Goal: Information Seeking & Learning: Learn about a topic

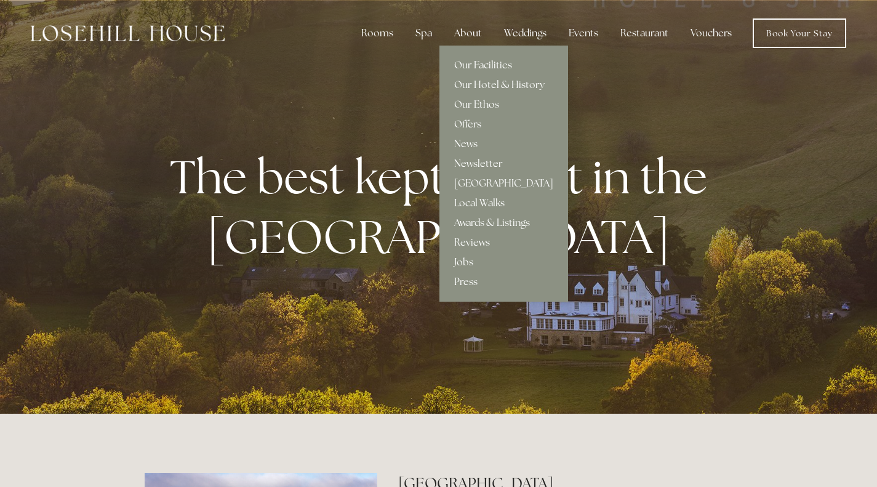
click at [473, 39] on div "About" at bounding box center [467, 33] width 47 height 25
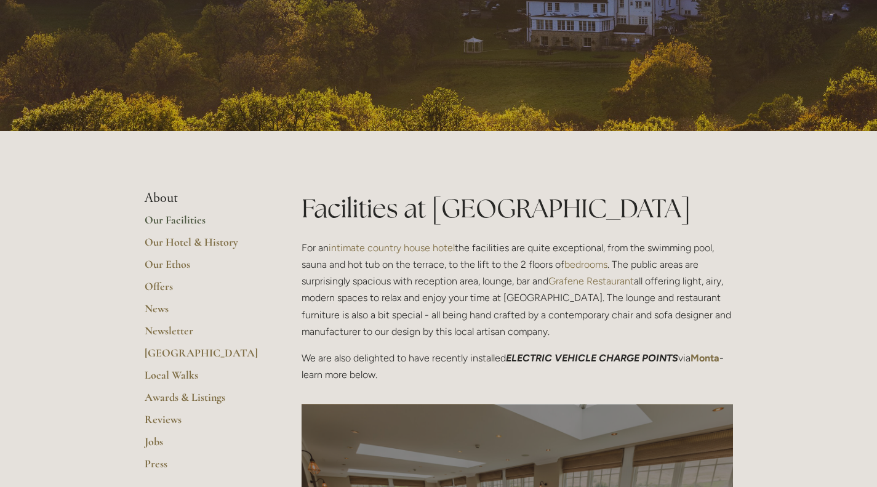
scroll to position [127, 0]
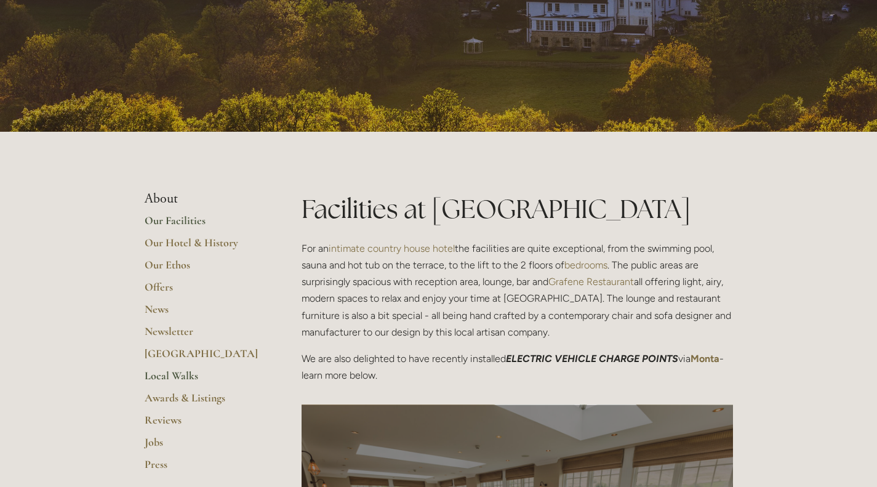
click at [175, 380] on link "Local Walks" at bounding box center [204, 380] width 118 height 22
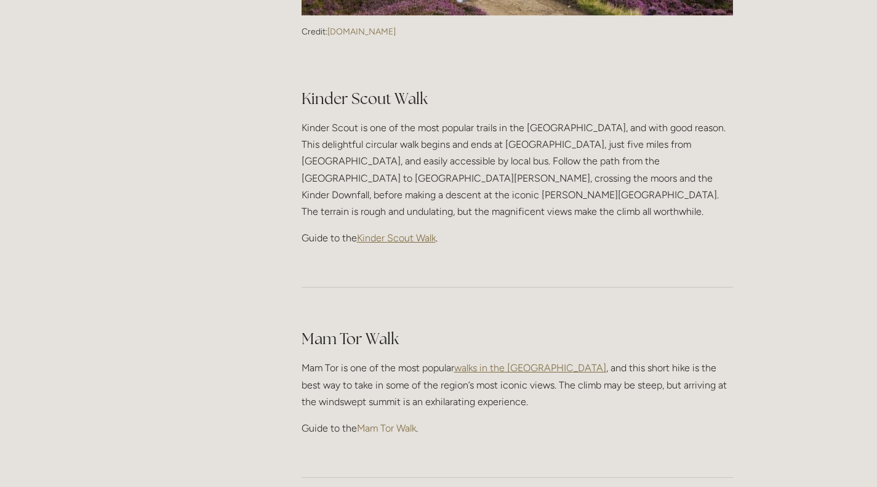
scroll to position [519, 0]
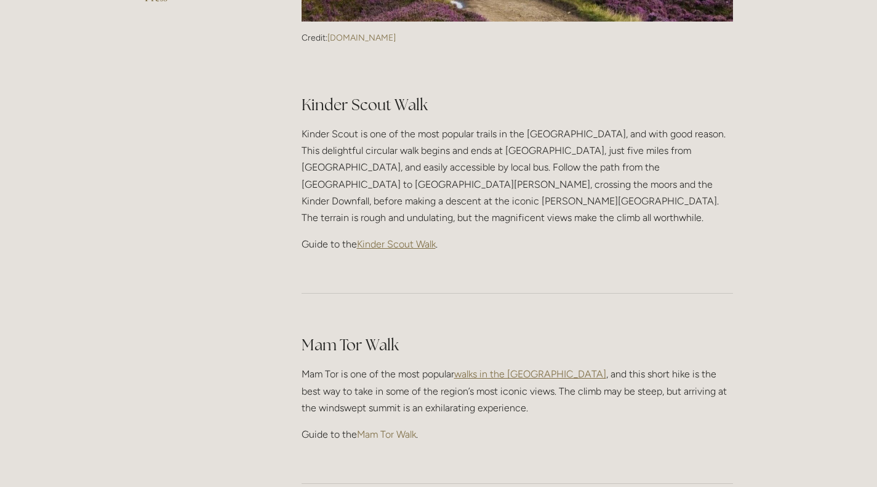
click at [407, 238] on span "Kinder Scout Walk" at bounding box center [396, 244] width 79 height 12
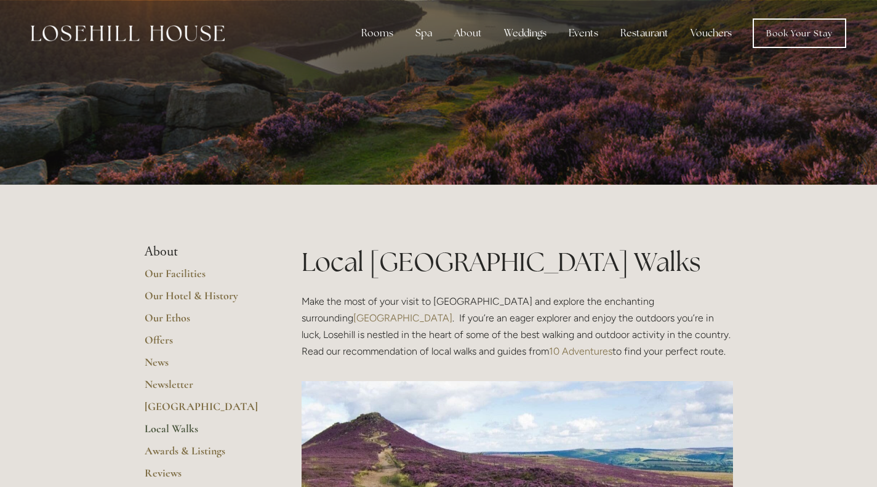
scroll to position [519, 0]
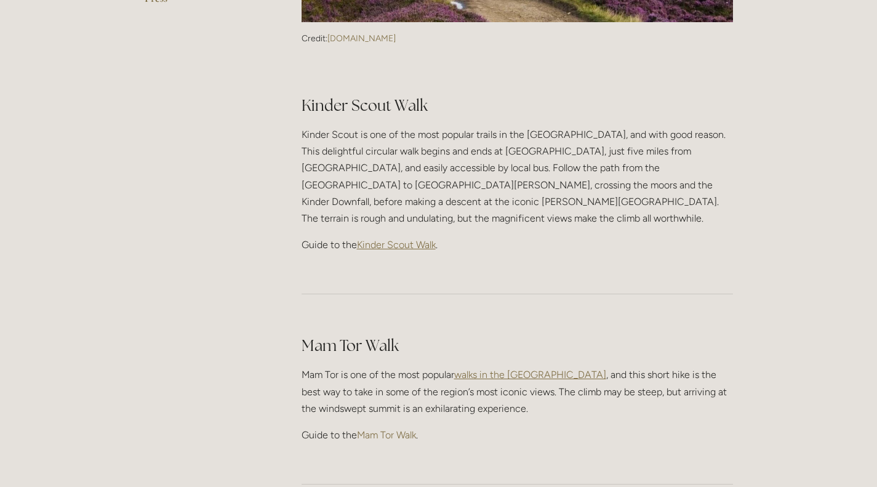
click at [392, 429] on link "Mam Tor Walk" at bounding box center [386, 435] width 59 height 12
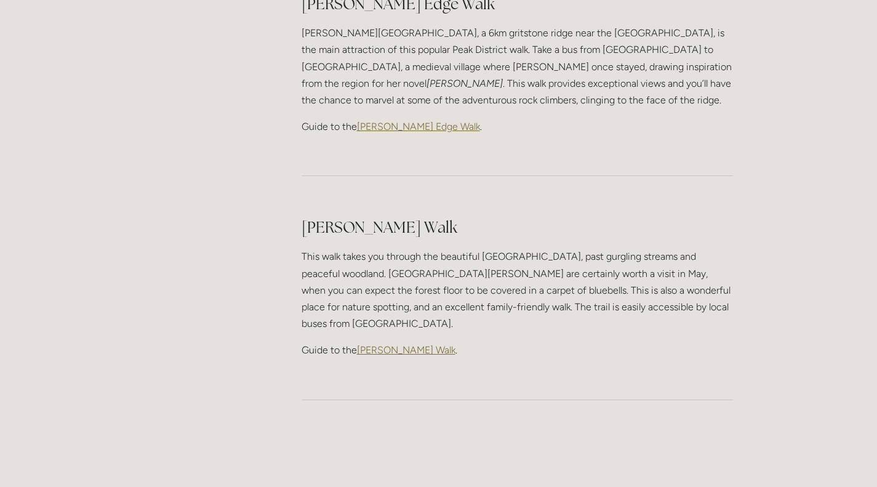
scroll to position [1585, 0]
click at [404, 345] on span "[PERSON_NAME] Walk" at bounding box center [406, 351] width 98 height 12
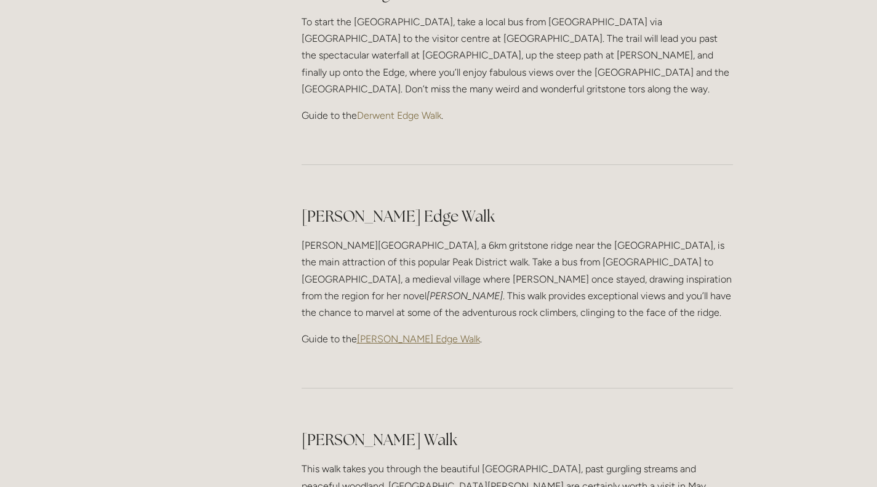
scroll to position [1372, 0]
click at [406, 334] on span "[PERSON_NAME] Edge Walk" at bounding box center [418, 340] width 123 height 12
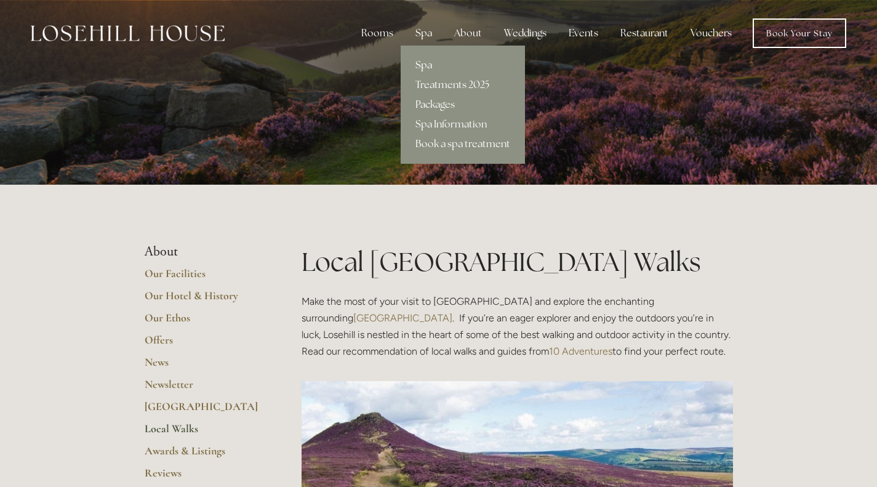
click at [422, 60] on link "Spa" at bounding box center [463, 65] width 124 height 20
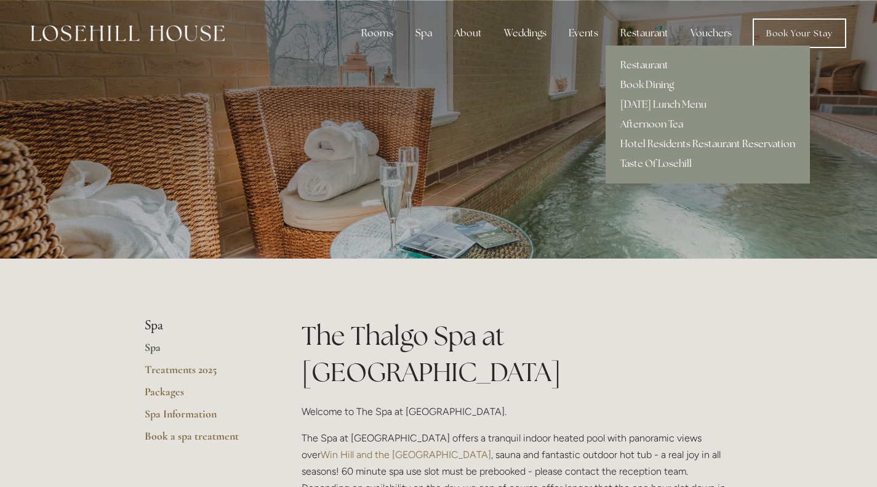
click at [652, 140] on link "Hotel Residents Restaurant Reservation" at bounding box center [708, 144] width 204 height 20
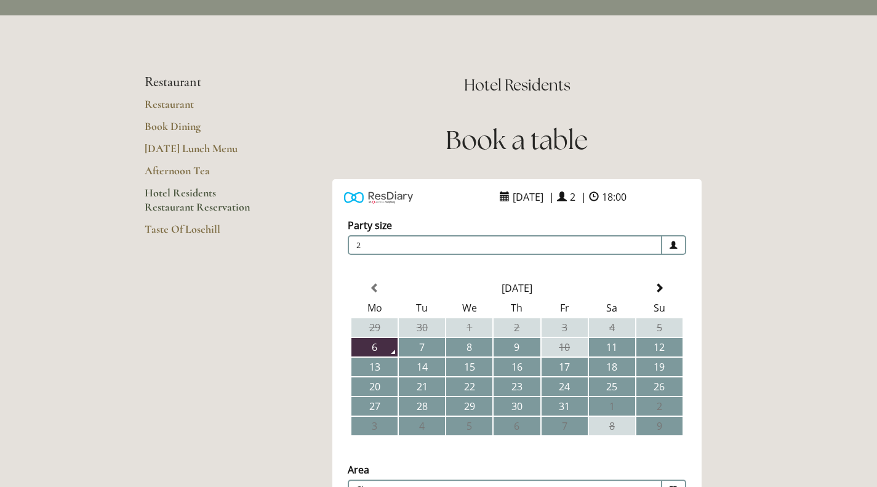
scroll to position [42, 0]
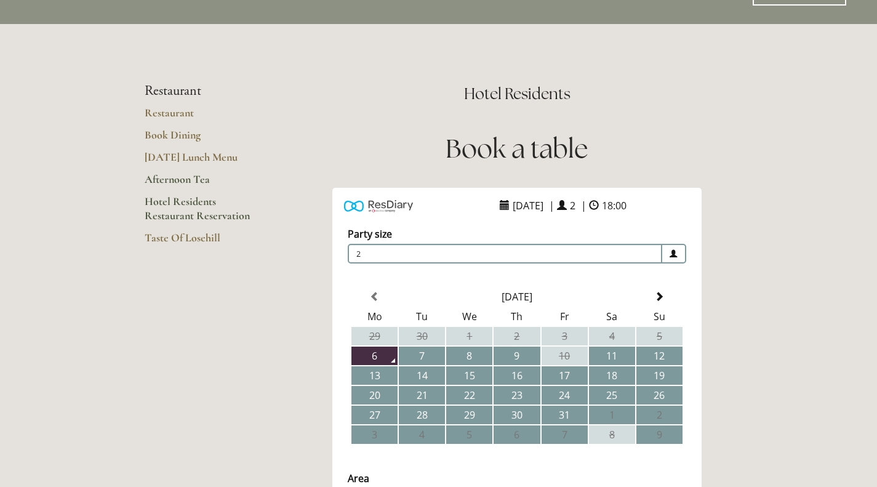
click at [174, 176] on link "Afternoon Tea" at bounding box center [204, 183] width 118 height 22
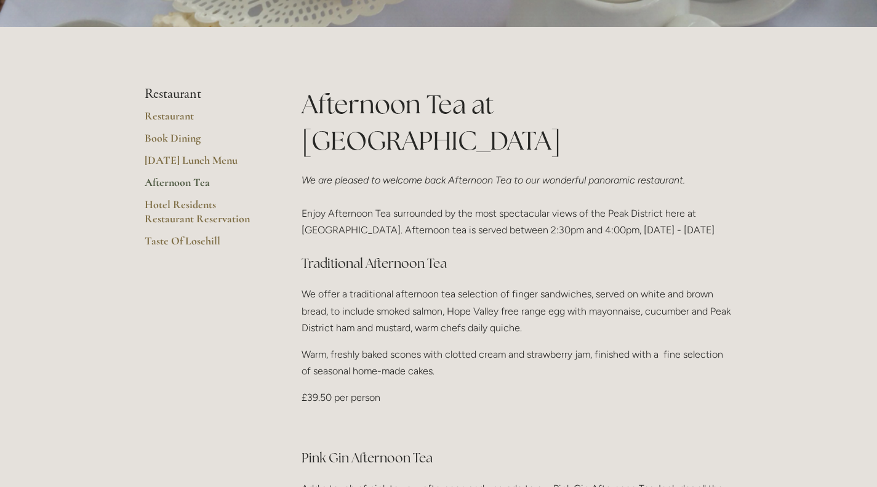
scroll to position [292, 0]
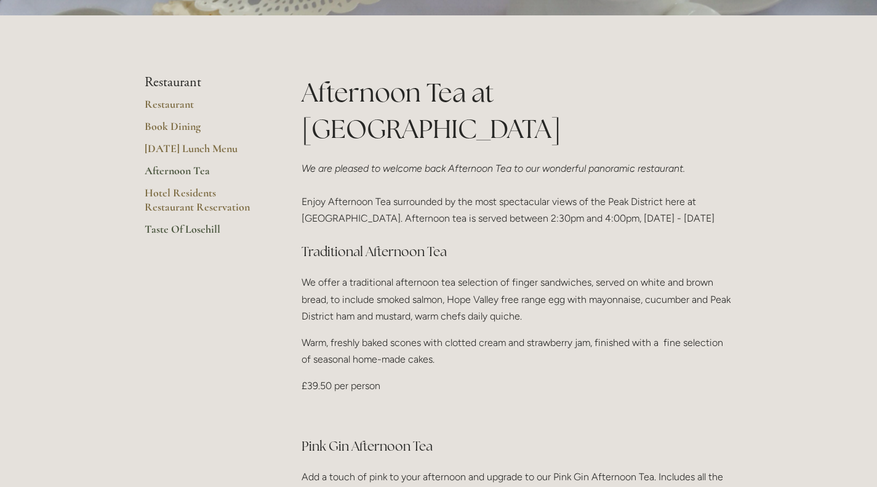
click at [170, 223] on link "Taste Of Losehill" at bounding box center [204, 233] width 118 height 22
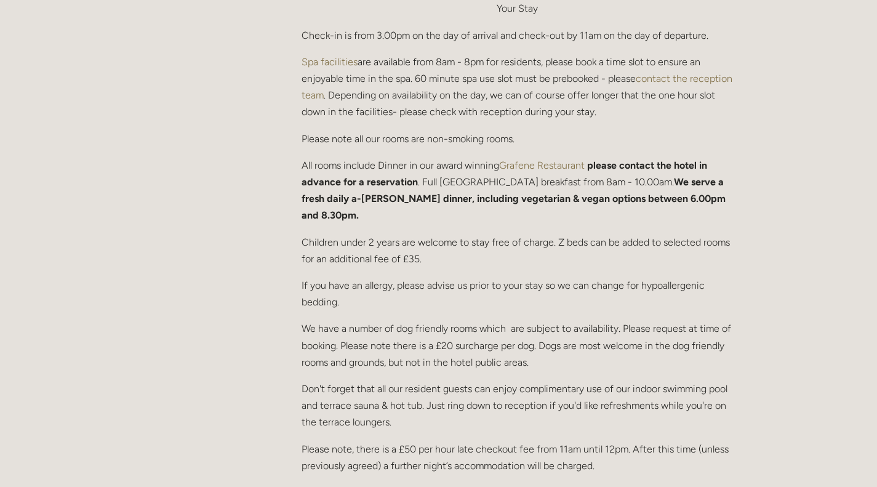
scroll to position [494, 0]
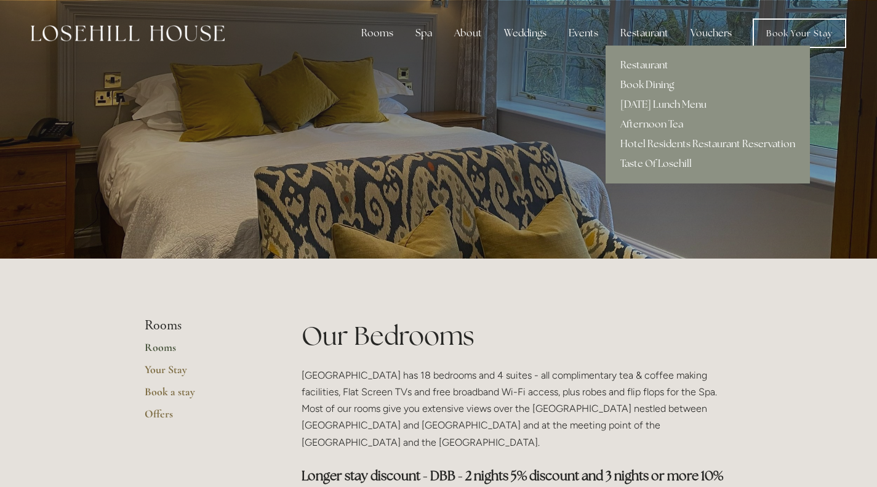
click at [628, 39] on div "Restaurant" at bounding box center [644, 33] width 68 height 25
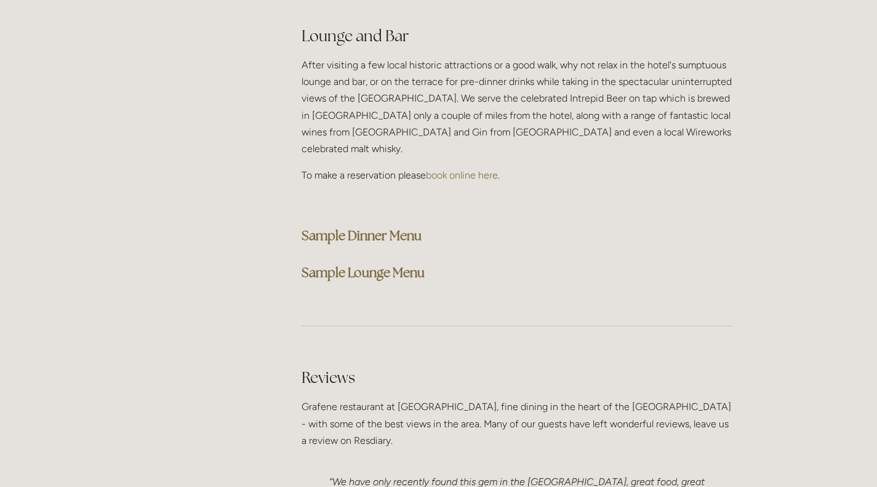
scroll to position [3165, 0]
click at [386, 226] on strong "Sample Dinner Menu" at bounding box center [362, 234] width 120 height 17
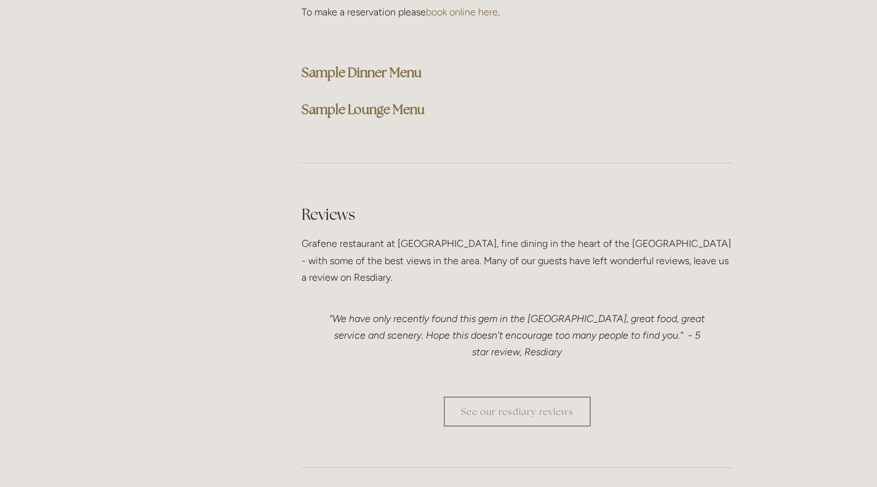
scroll to position [3327, 0]
click at [379, 101] on strong "Sample Lounge Menu" at bounding box center [363, 109] width 123 height 17
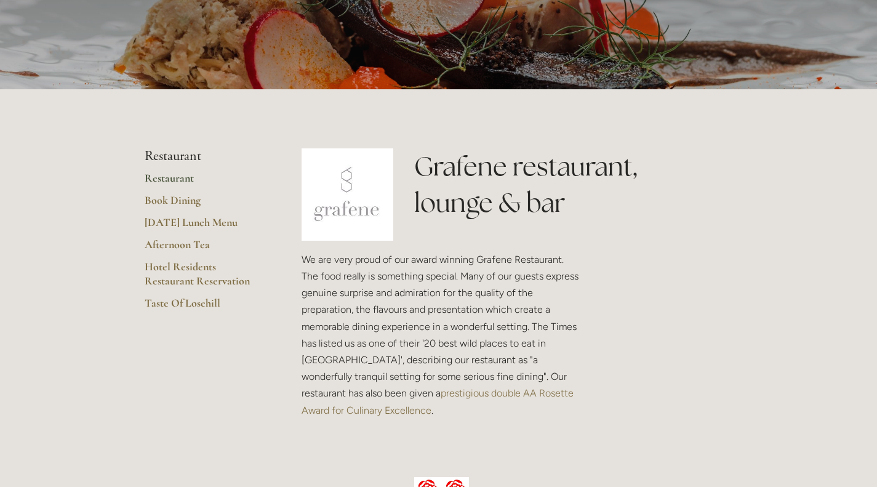
scroll to position [0, 0]
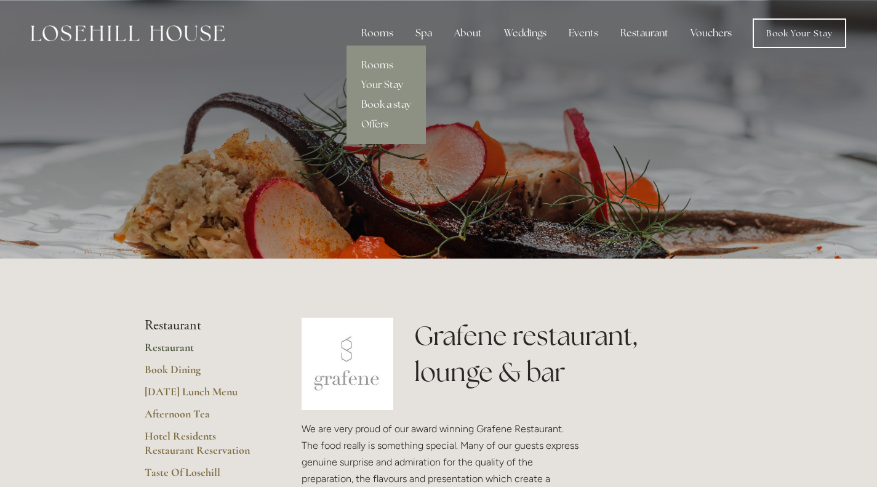
click at [375, 40] on div "Rooms" at bounding box center [377, 33] width 52 height 25
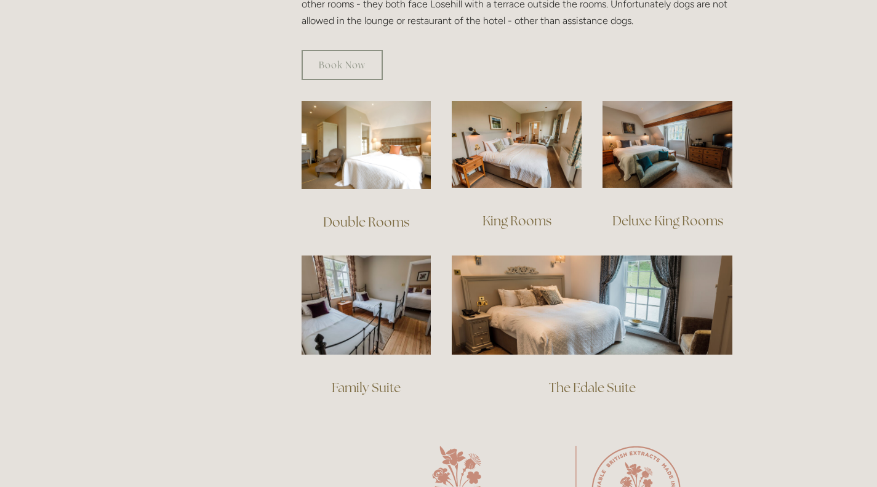
scroll to position [811, 0]
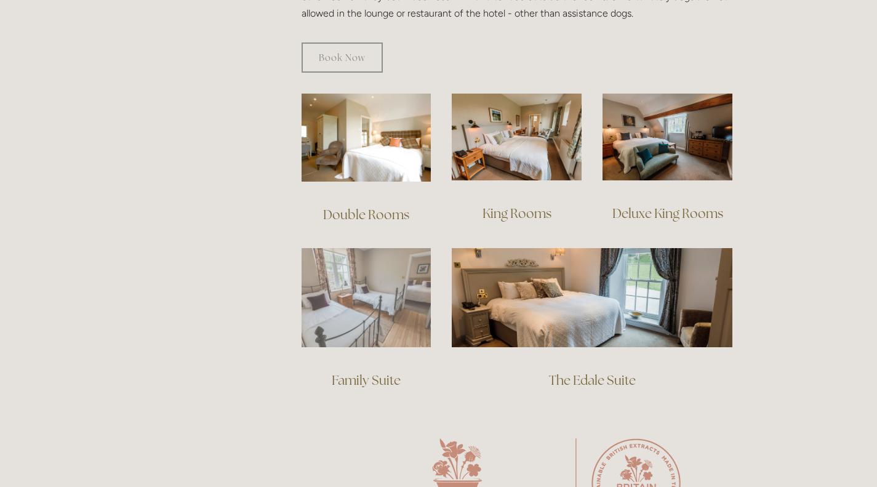
click at [356, 298] on img at bounding box center [367, 297] width 130 height 99
